Goal: Information Seeking & Learning: Learn about a topic

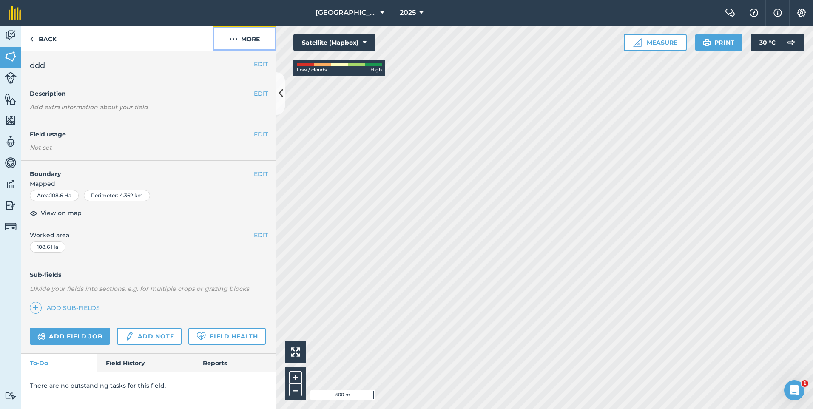
click at [252, 35] on button "More" at bounding box center [245, 38] width 64 height 25
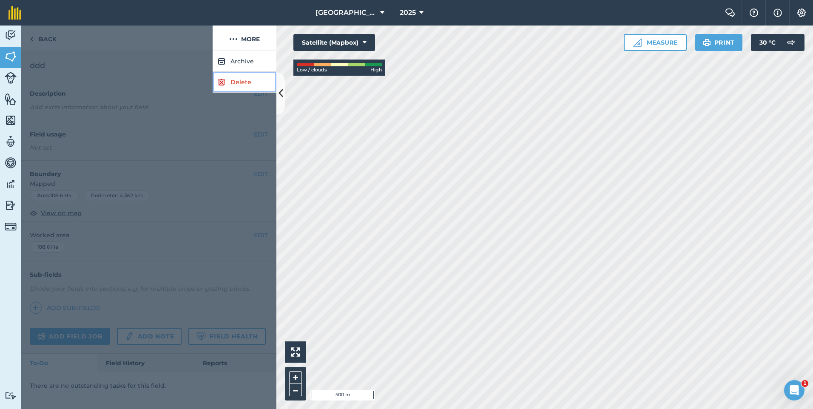
click at [239, 85] on link "Delete" at bounding box center [245, 82] width 64 height 21
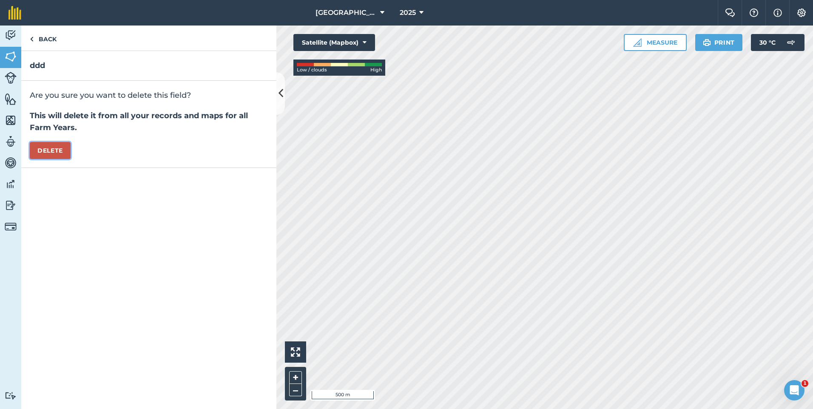
click at [48, 155] on button "Delete" at bounding box center [50, 150] width 41 height 17
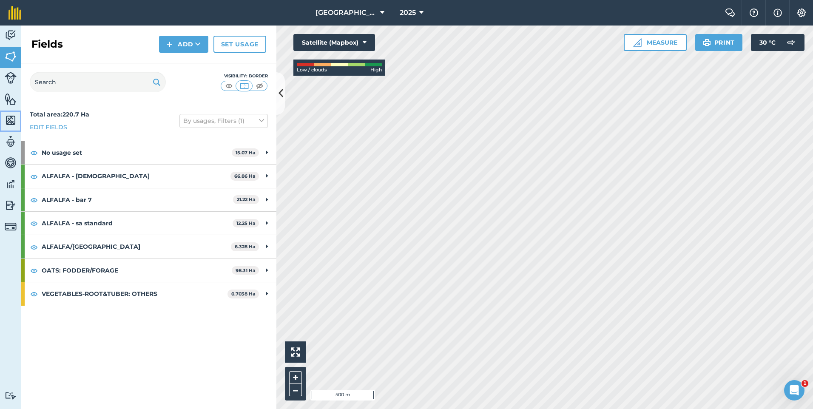
click at [7, 121] on img at bounding box center [11, 120] width 12 height 13
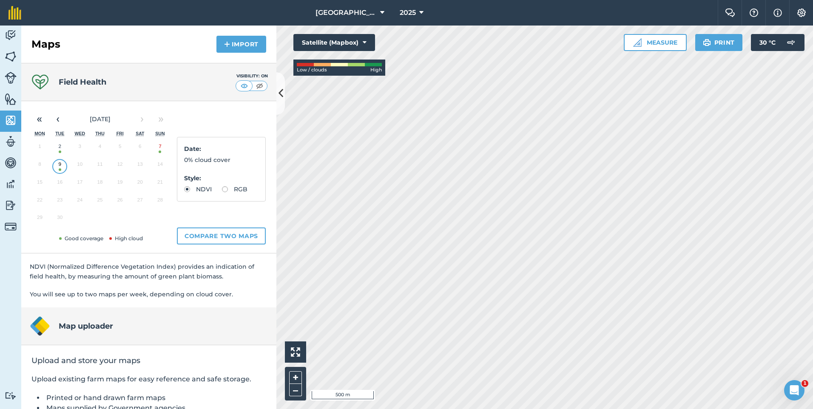
click at [63, 171] on button "9" at bounding box center [60, 166] width 20 height 18
click at [163, 152] on button "7" at bounding box center [160, 149] width 20 height 18
click at [59, 163] on button "9" at bounding box center [60, 166] width 20 height 18
click at [222, 192] on label "RGB" at bounding box center [235, 189] width 26 height 6
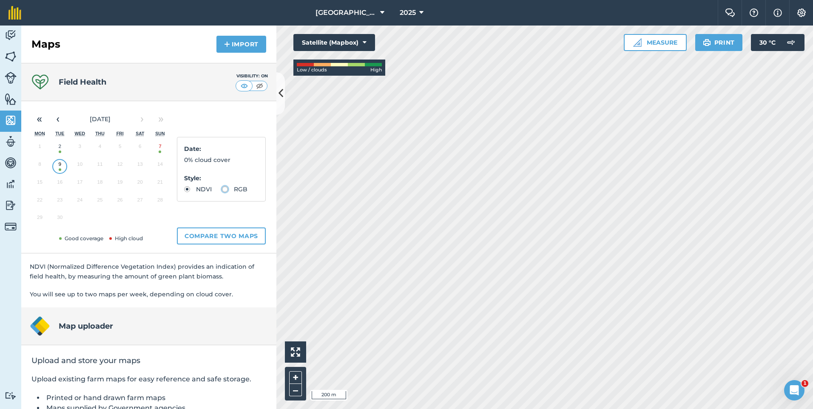
radio input "true"
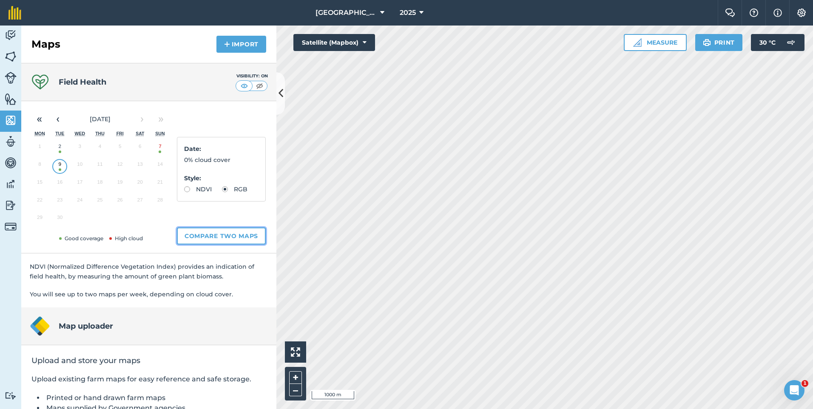
click at [237, 236] on button "Compare two maps" at bounding box center [221, 236] width 89 height 17
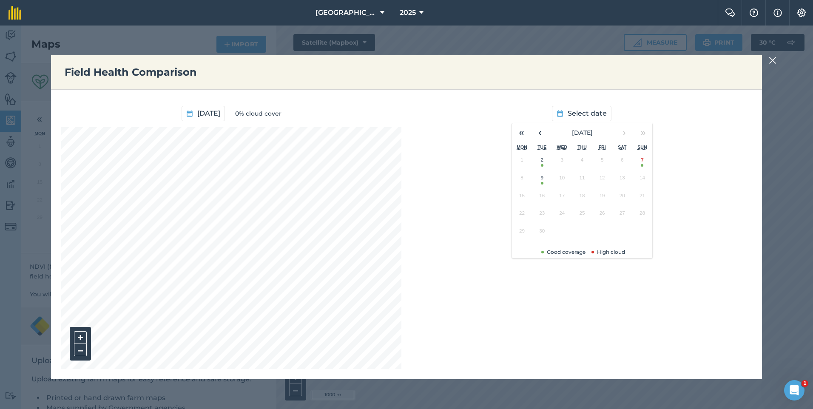
click at [541, 184] on button "9" at bounding box center [542, 180] width 20 height 18
click at [537, 113] on icon "button" at bounding box center [540, 114] width 6 height 6
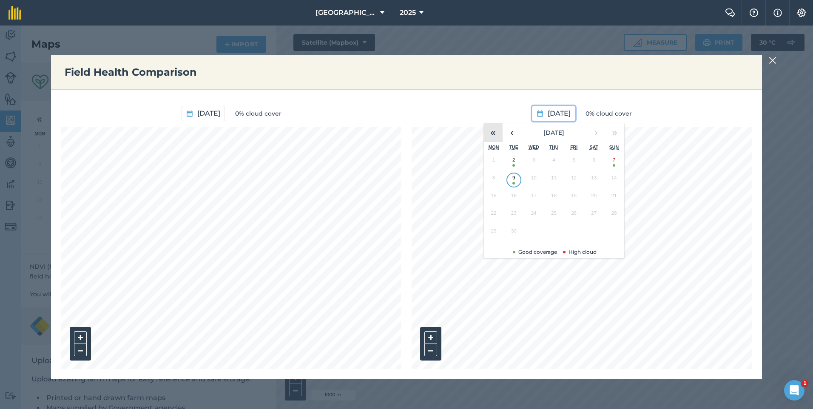
click at [493, 131] on button "«" at bounding box center [493, 132] width 19 height 19
click at [556, 198] on button "12" at bounding box center [554, 198] width 20 height 18
click at [769, 61] on div "Field Health Comparison [DATE] 0% cloud cover + – [DATE] 0% cloud cover + –" at bounding box center [406, 218] width 813 height 384
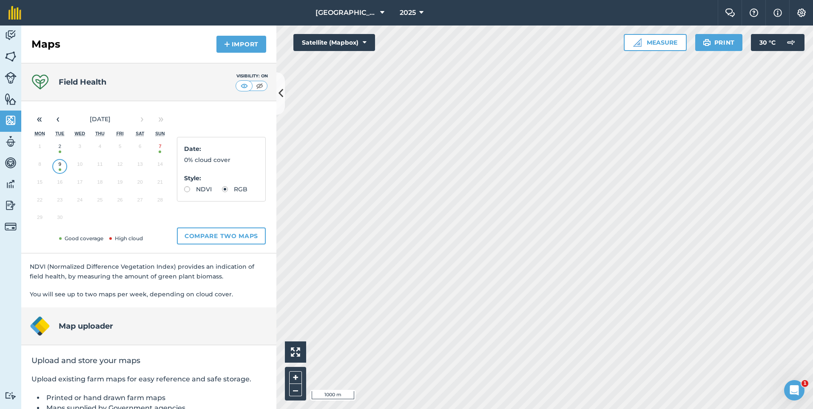
click at [189, 188] on label "NDVI" at bounding box center [198, 189] width 28 height 6
radio input "true"
click at [601, 409] on html "New Mountain [PERSON_NAME] 2025 Farm Chat Help Info Settings [GEOGRAPHIC_DATA][…" at bounding box center [406, 204] width 813 height 409
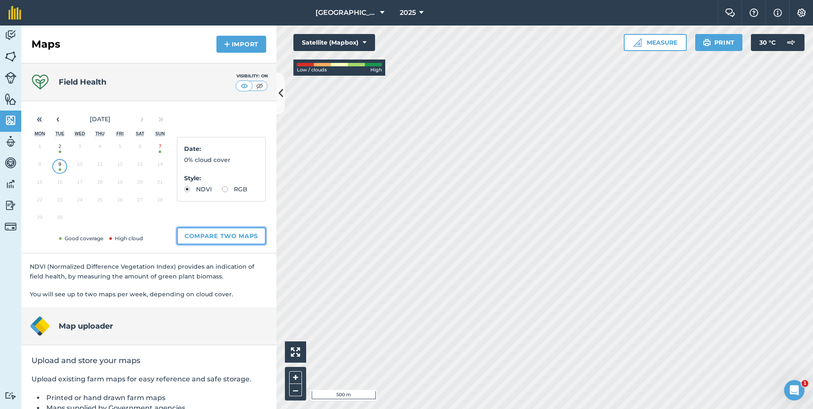
click at [225, 234] on button "Compare two maps" at bounding box center [221, 236] width 89 height 17
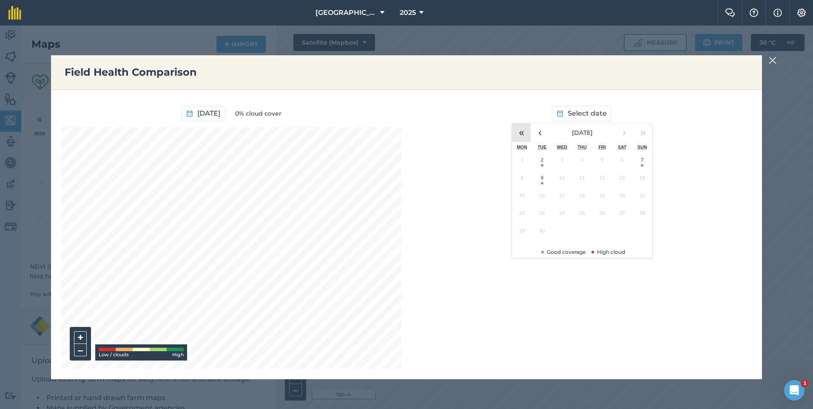
click at [529, 132] on button "«" at bounding box center [521, 132] width 19 height 19
click at [583, 197] on button "12" at bounding box center [582, 198] width 20 height 18
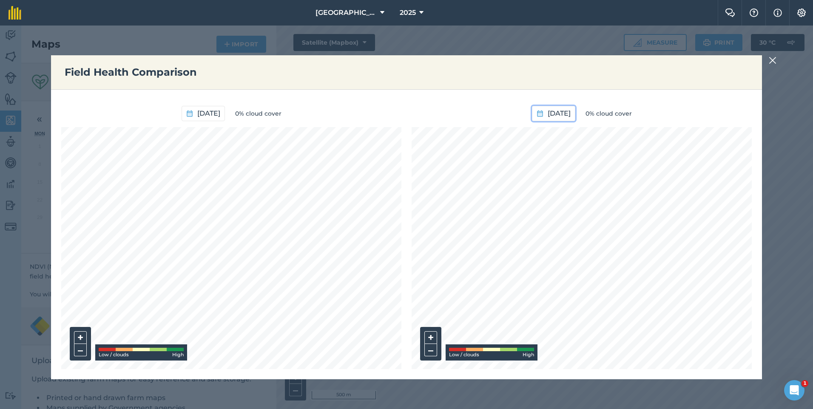
click at [571, 113] on span "[DATE]" at bounding box center [559, 113] width 23 height 11
click at [596, 131] on button "›" at bounding box center [596, 132] width 19 height 19
click at [533, 164] on button "2" at bounding box center [534, 162] width 20 height 18
click at [549, 109] on span "[DATE]" at bounding box center [560, 113] width 23 height 11
click at [518, 132] on button "‹" at bounding box center [513, 132] width 19 height 19
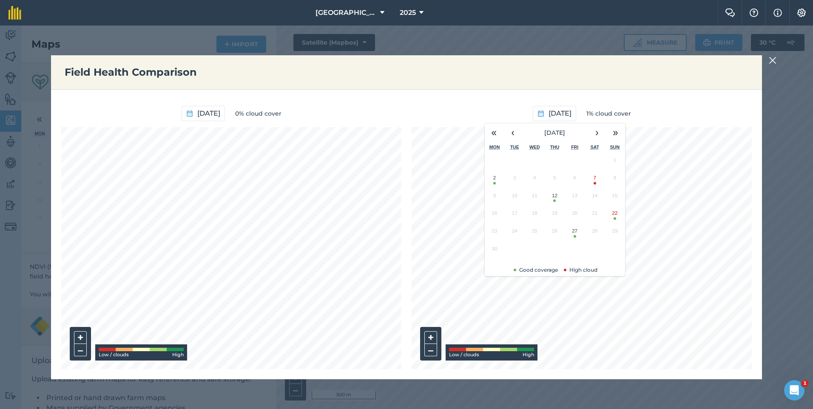
click at [577, 237] on button "27" at bounding box center [575, 233] width 20 height 18
click at [548, 112] on span "[DATE]" at bounding box center [559, 113] width 23 height 11
click at [620, 219] on button "22" at bounding box center [614, 215] width 20 height 18
click at [537, 112] on icon "button" at bounding box center [540, 114] width 6 height 6
click at [592, 184] on button "7" at bounding box center [594, 180] width 20 height 18
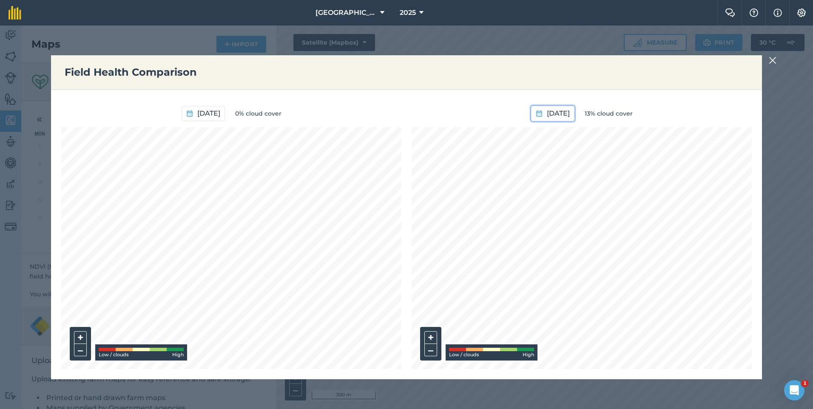
click at [551, 114] on span "[DATE]" at bounding box center [558, 113] width 23 height 11
click at [497, 182] on button "2" at bounding box center [493, 180] width 20 height 18
click at [770, 60] on img at bounding box center [773, 60] width 8 height 10
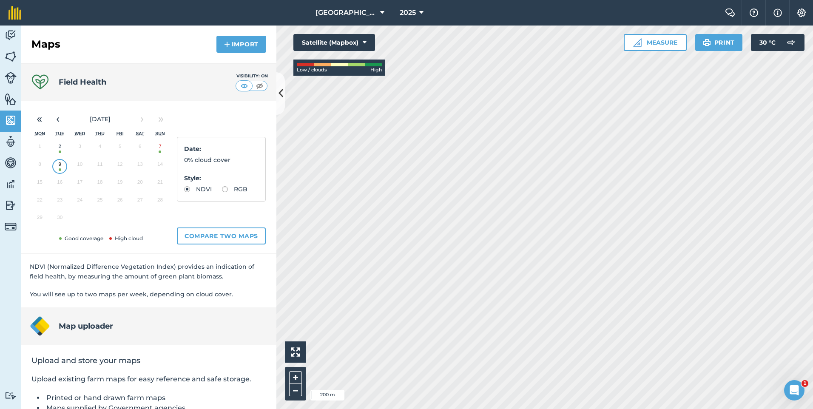
click at [60, 145] on button "2" at bounding box center [60, 149] width 20 height 18
click at [62, 168] on button "9" at bounding box center [60, 166] width 20 height 18
click at [234, 228] on button "Compare two maps" at bounding box center [221, 236] width 89 height 17
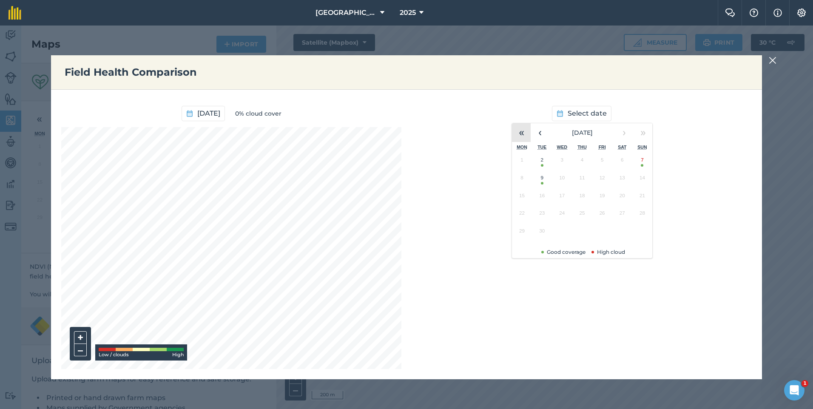
click at [515, 134] on button "«" at bounding box center [521, 132] width 19 height 19
click at [586, 195] on button "12" at bounding box center [582, 198] width 20 height 18
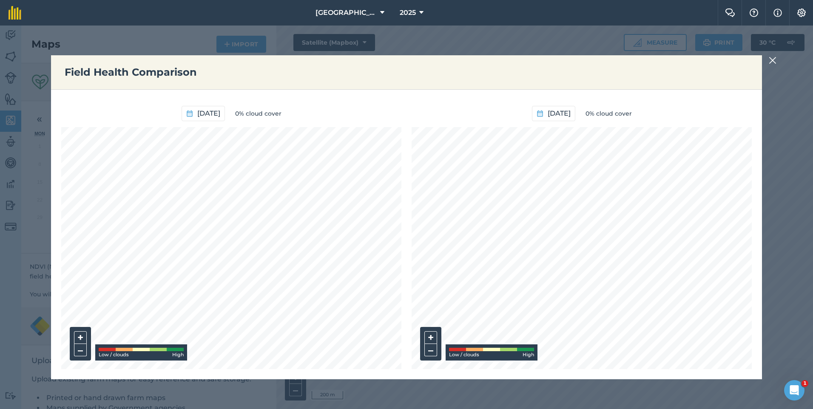
click at [774, 60] on img at bounding box center [773, 60] width 8 height 10
